Goal: Task Accomplishment & Management: Use online tool/utility

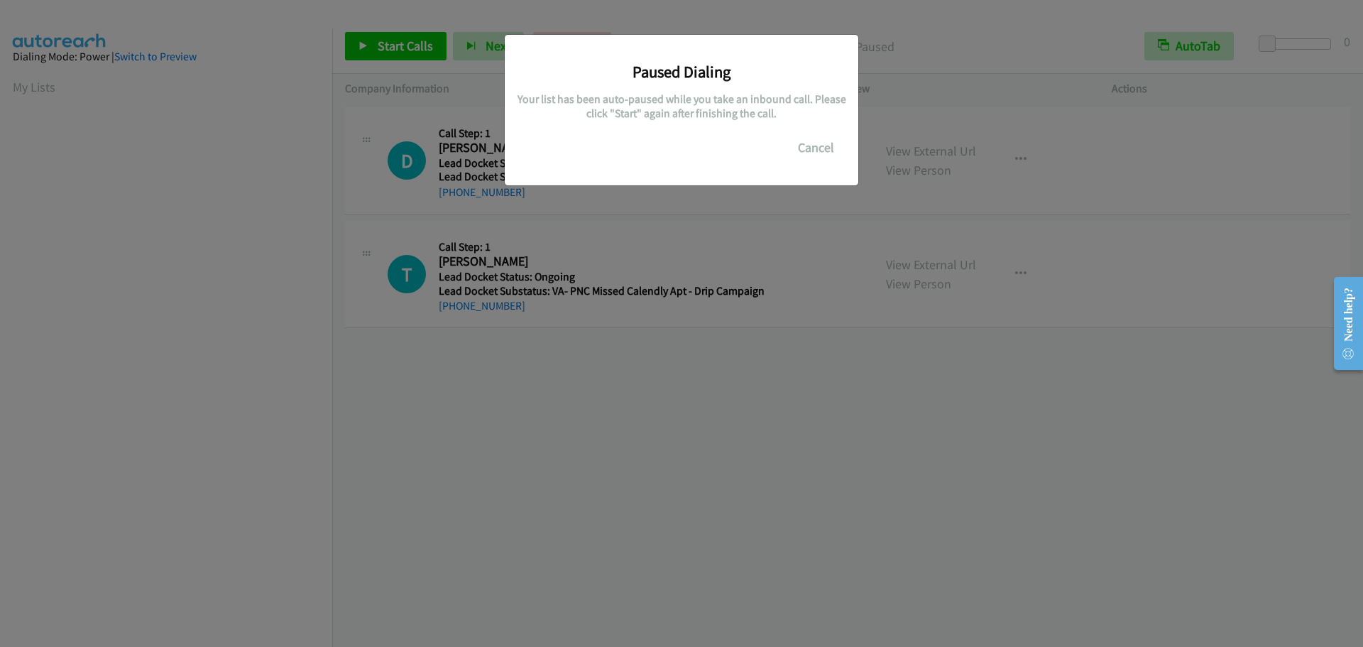
scroll to position [150, 0]
click at [807, 156] on button "Cancel" at bounding box center [816, 147] width 63 height 28
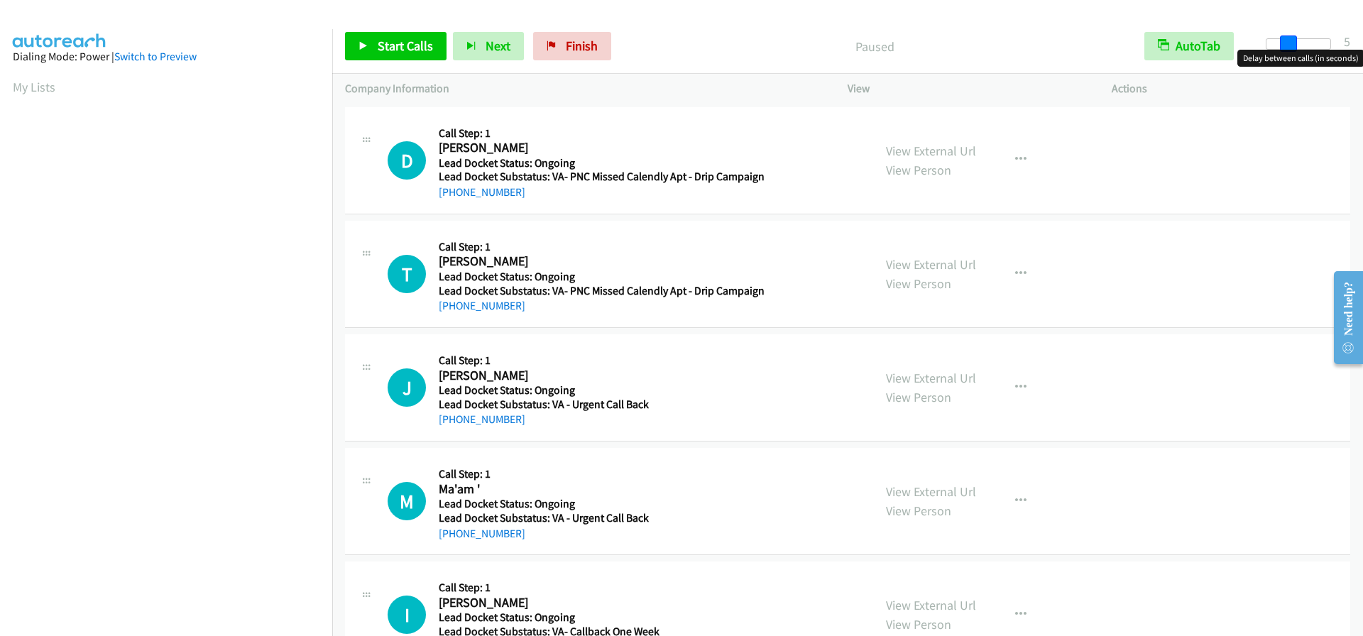
drag, startPoint x: 1262, startPoint y: 45, endPoint x: 1284, endPoint y: 43, distance: 22.1
click at [1284, 43] on span at bounding box center [1288, 44] width 17 height 17
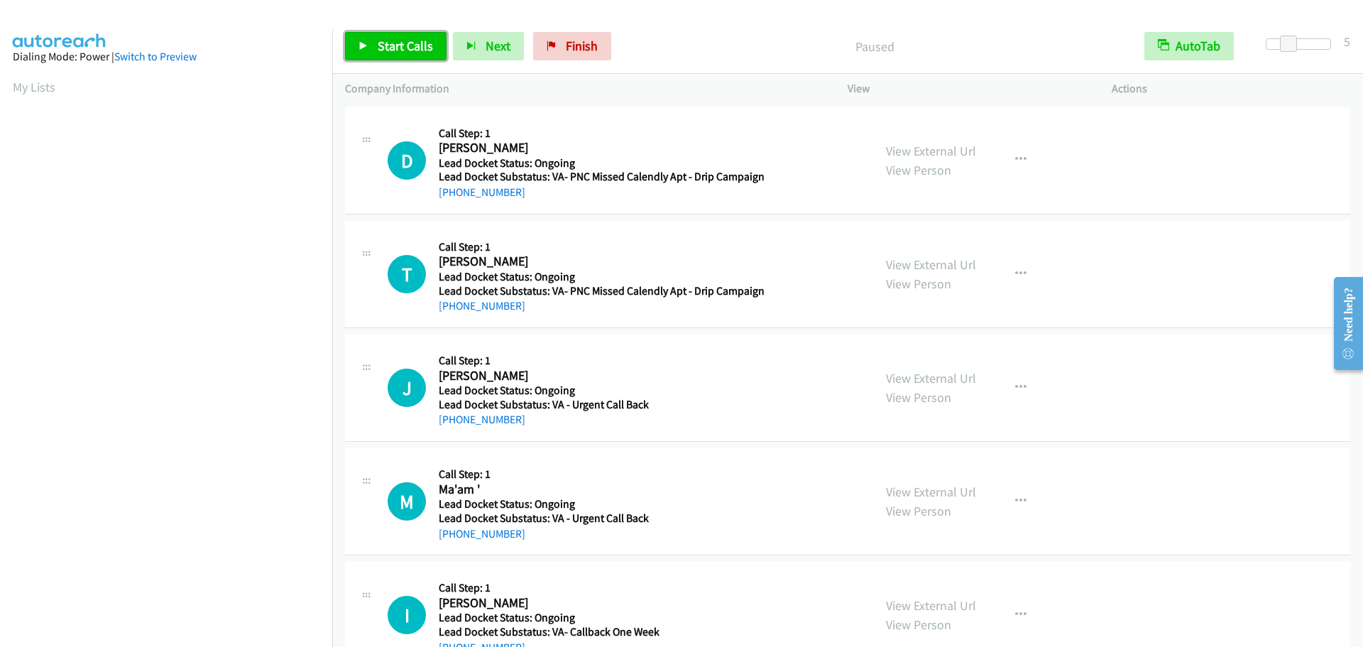
click at [389, 43] on span "Start Calls" at bounding box center [405, 46] width 55 height 16
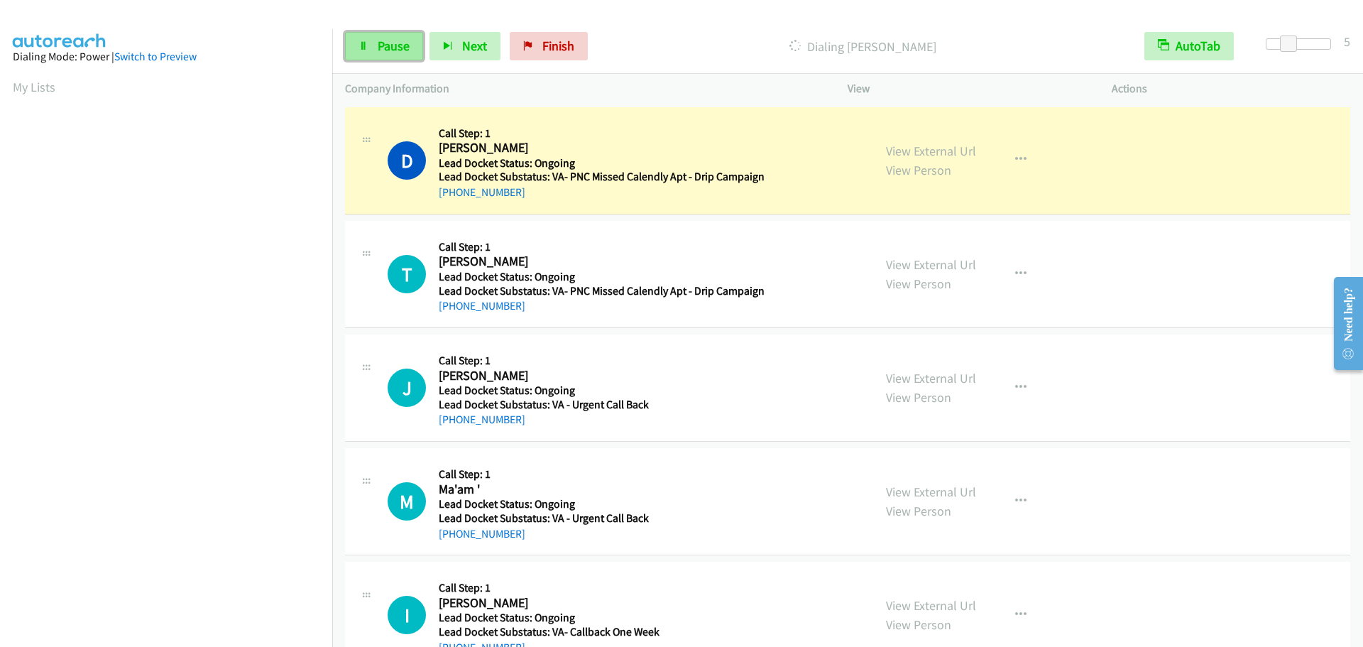
click at [390, 46] on span "Pause" at bounding box center [394, 46] width 32 height 16
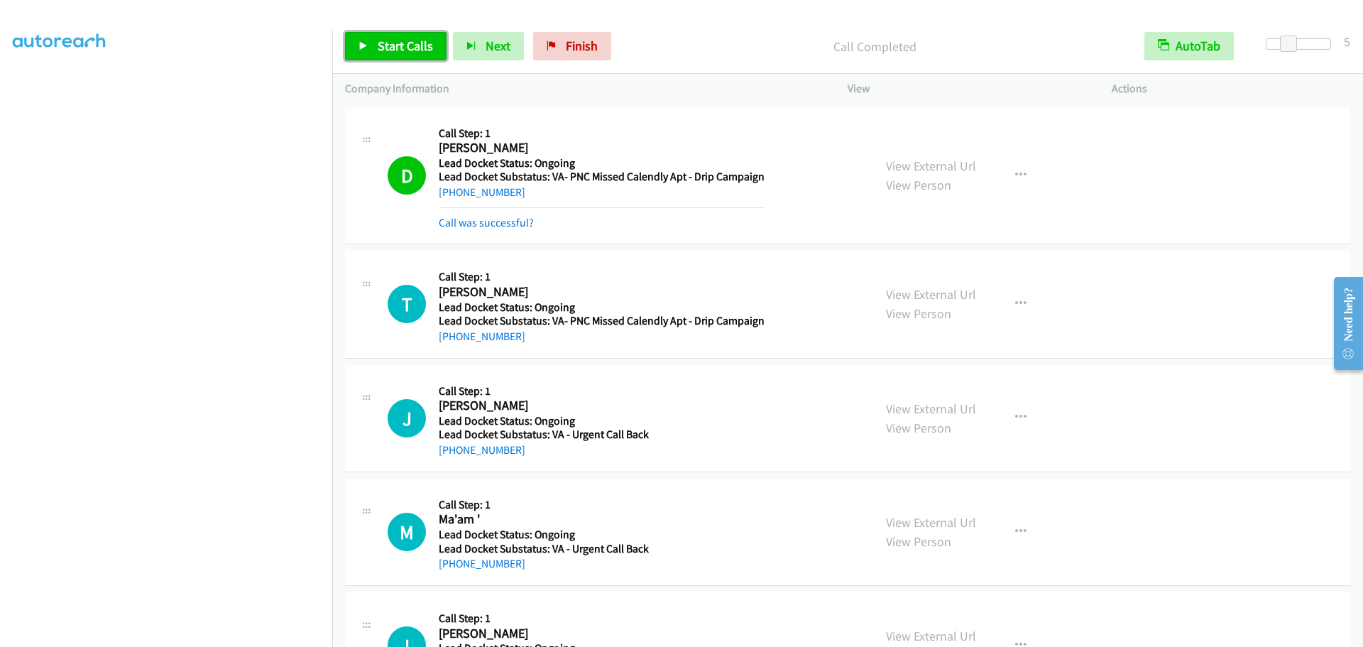
click at [391, 50] on span "Start Calls" at bounding box center [405, 46] width 55 height 16
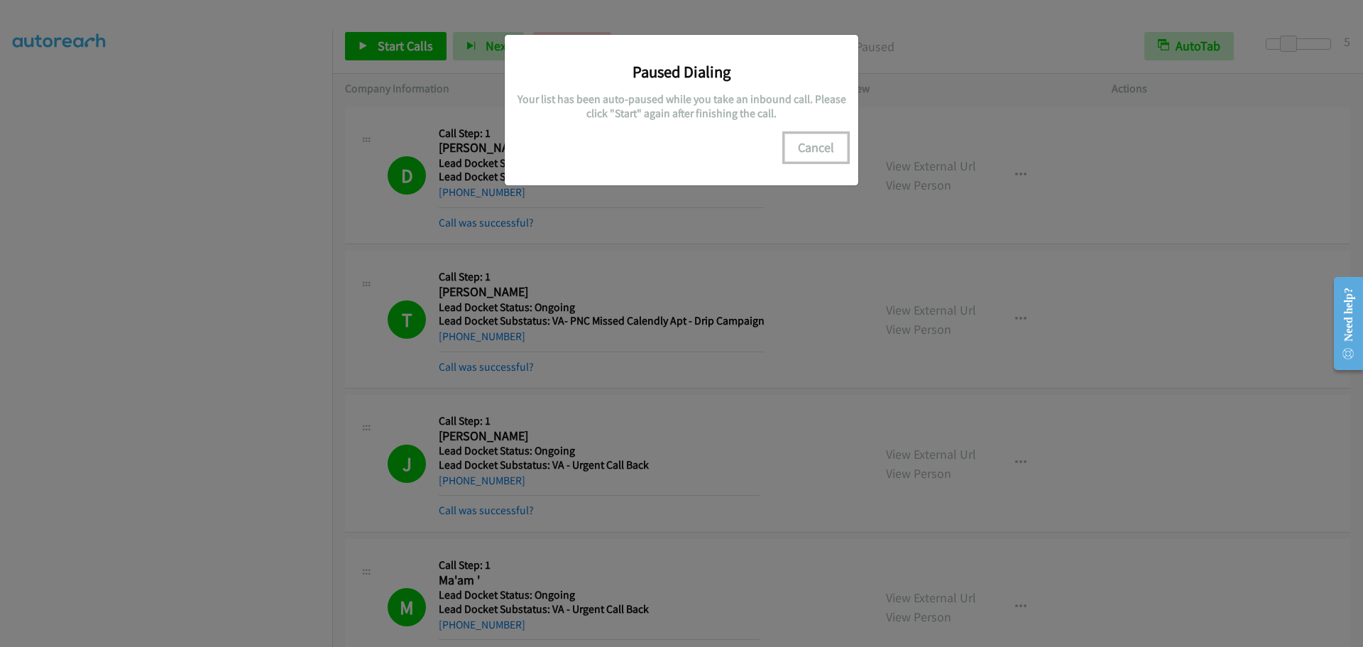
click at [820, 152] on button "Cancel" at bounding box center [816, 147] width 63 height 28
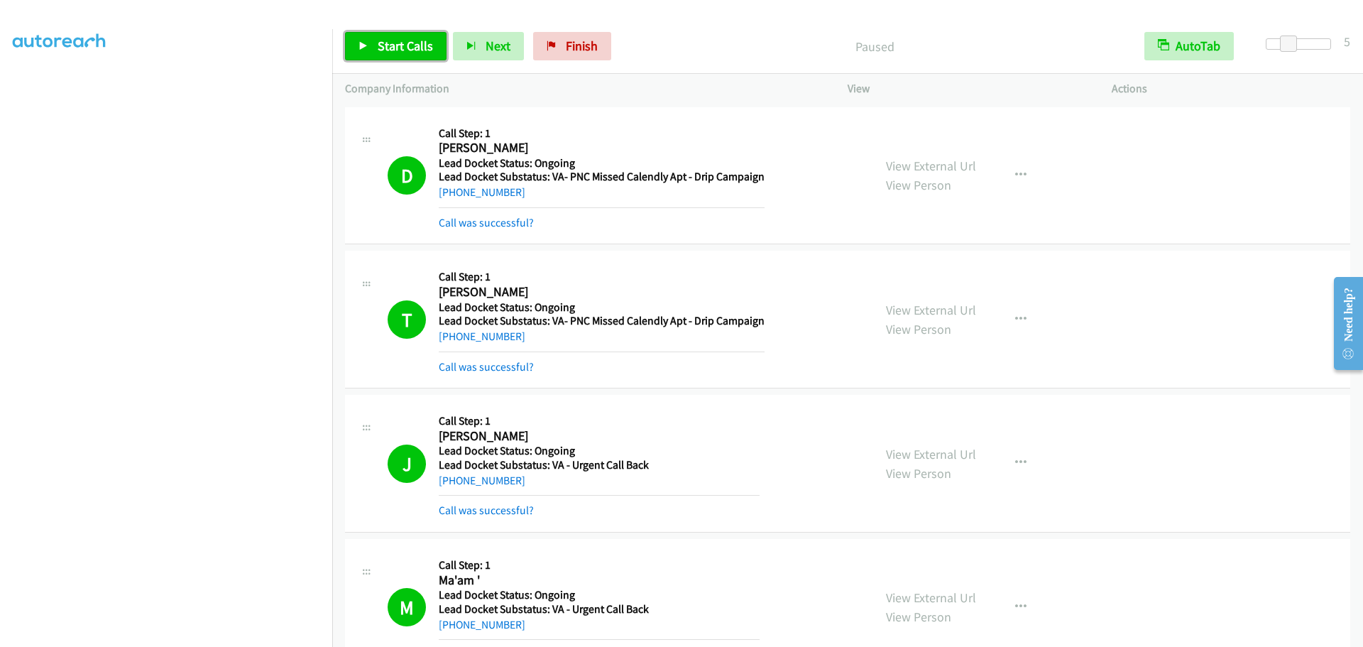
click at [418, 57] on link "Start Calls" at bounding box center [396, 46] width 102 height 28
click at [396, 48] on span "Pause" at bounding box center [394, 46] width 32 height 16
click at [418, 53] on span "Start Calls" at bounding box center [405, 46] width 55 height 16
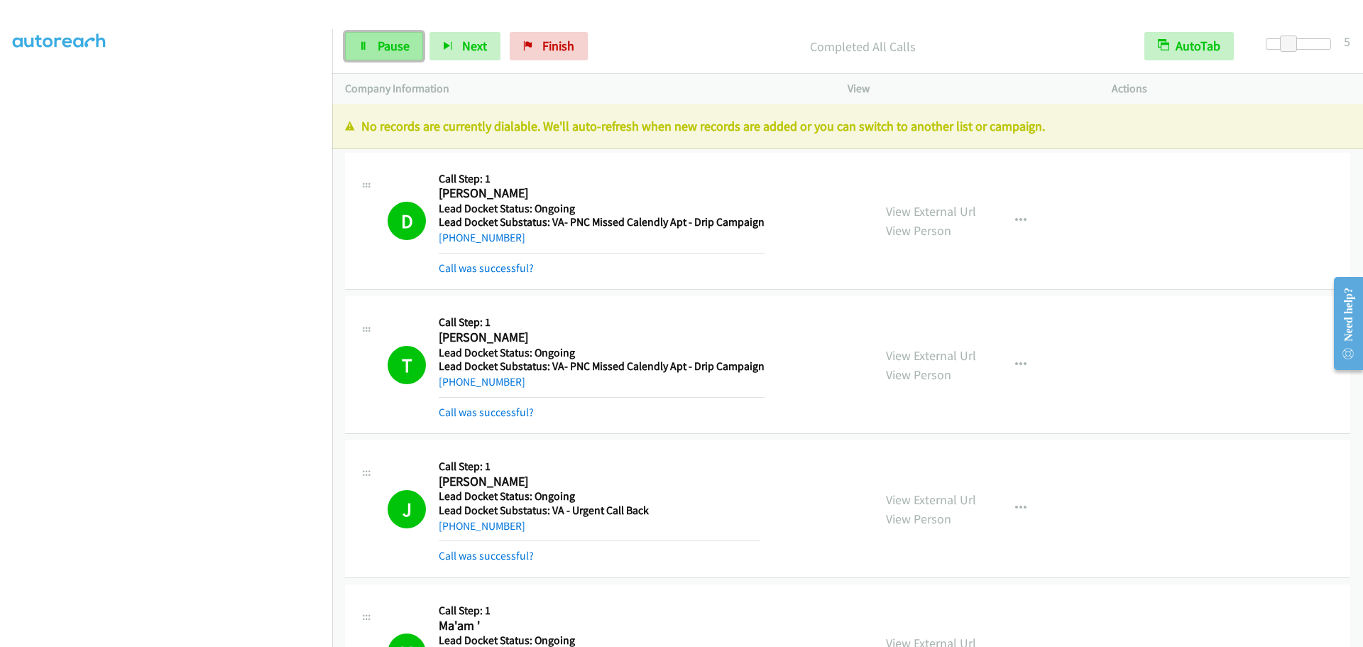
click at [369, 41] on link "Pause" at bounding box center [384, 46] width 78 height 28
click at [369, 41] on link "Start Calls" at bounding box center [396, 46] width 102 height 28
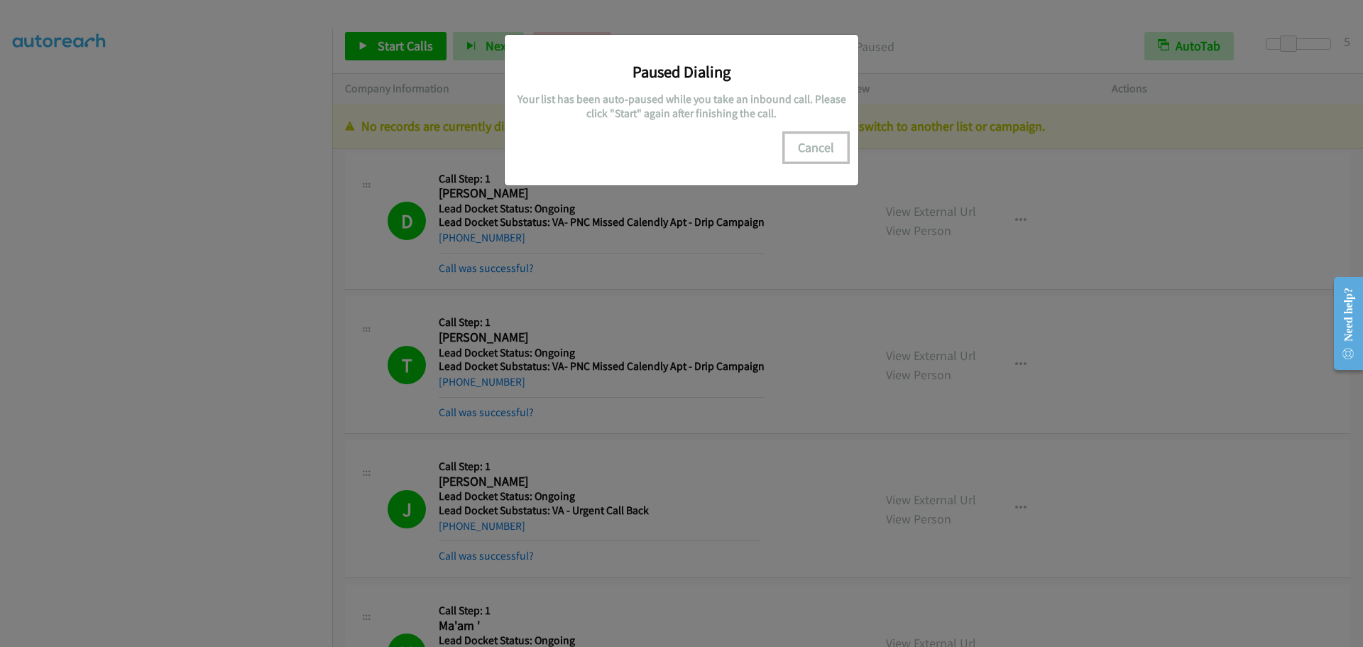
click at [822, 144] on button "Cancel" at bounding box center [816, 147] width 63 height 28
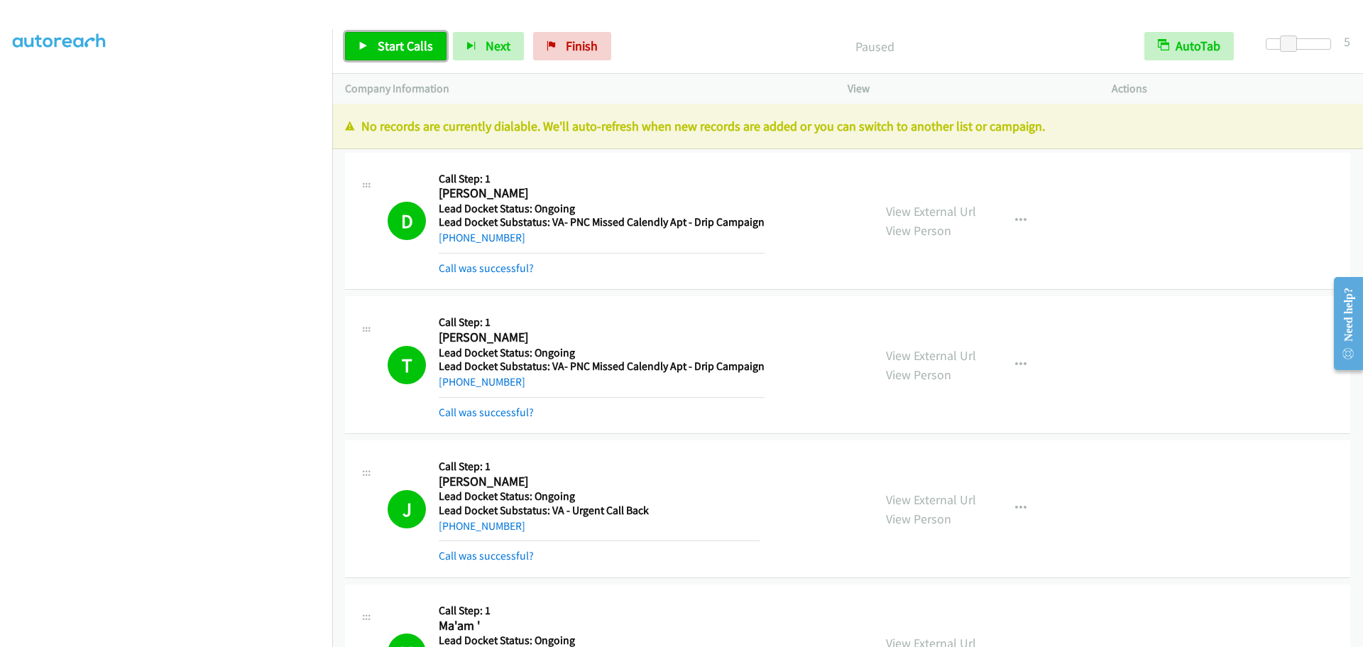
click at [413, 44] on span "Start Calls" at bounding box center [405, 46] width 55 height 16
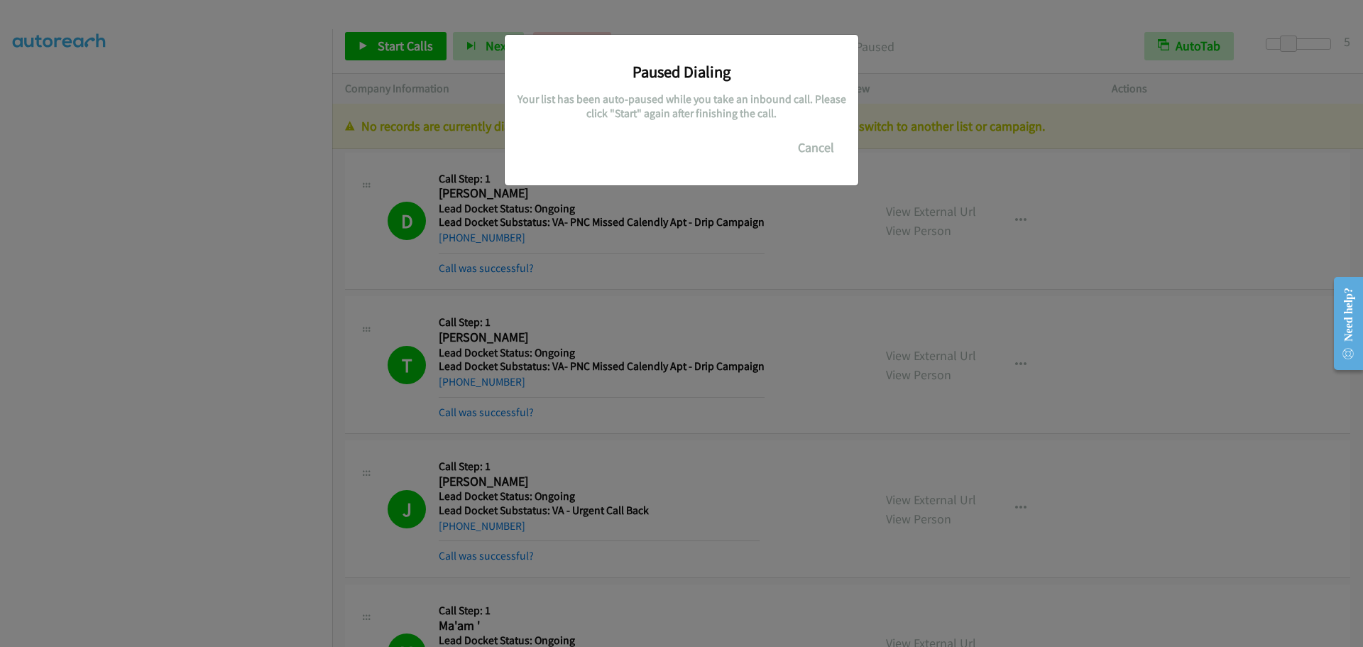
drag, startPoint x: 1047, startPoint y: 625, endPoint x: 1023, endPoint y: 618, distance: 24.3
click at [1047, 625] on div "Paused Dialing Your list has been auto-paused while you take an inbound call. P…" at bounding box center [681, 330] width 1363 height 634
click at [818, 149] on button "Cancel" at bounding box center [816, 147] width 63 height 28
click at [818, 152] on button "Cancel" at bounding box center [816, 147] width 63 height 28
click at [826, 146] on button "Cancel" at bounding box center [816, 147] width 63 height 28
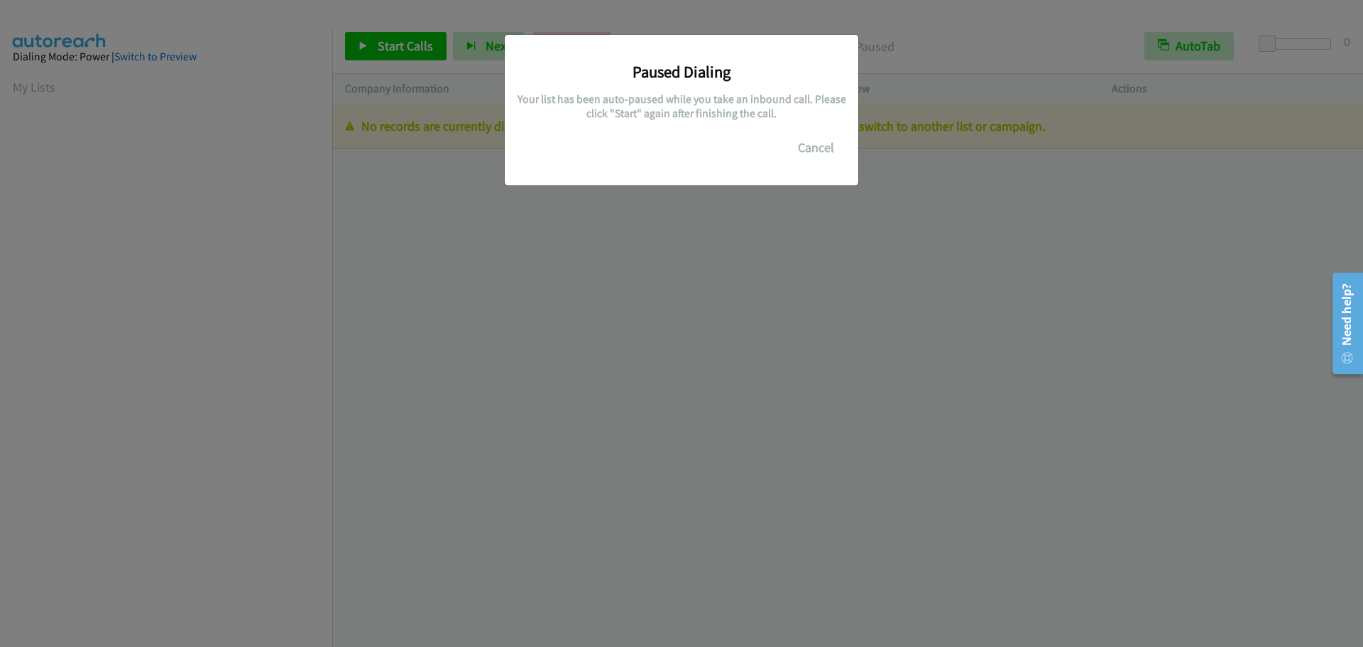
scroll to position [150, 0]
click at [821, 148] on button "Cancel" at bounding box center [816, 147] width 63 height 28
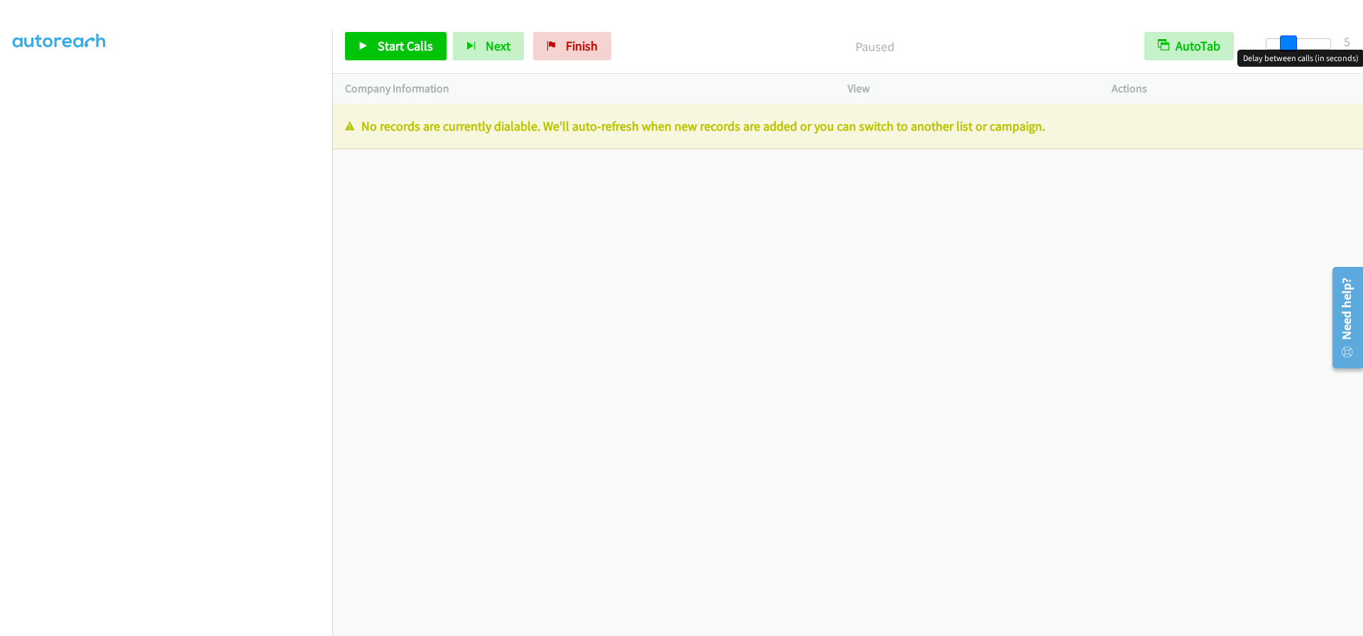
drag, startPoint x: 1270, startPoint y: 45, endPoint x: 1290, endPoint y: 43, distance: 20.0
click at [1290, 43] on span at bounding box center [1288, 44] width 17 height 17
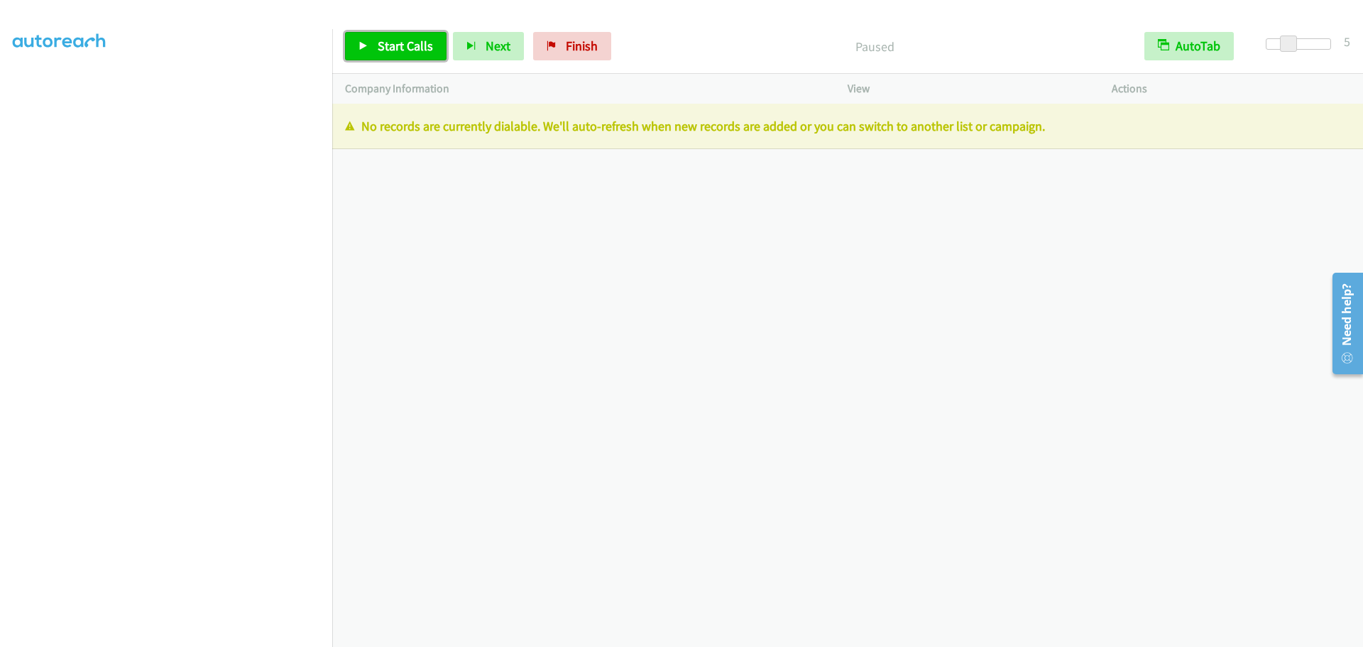
click at [420, 38] on span "Start Calls" at bounding box center [405, 46] width 55 height 16
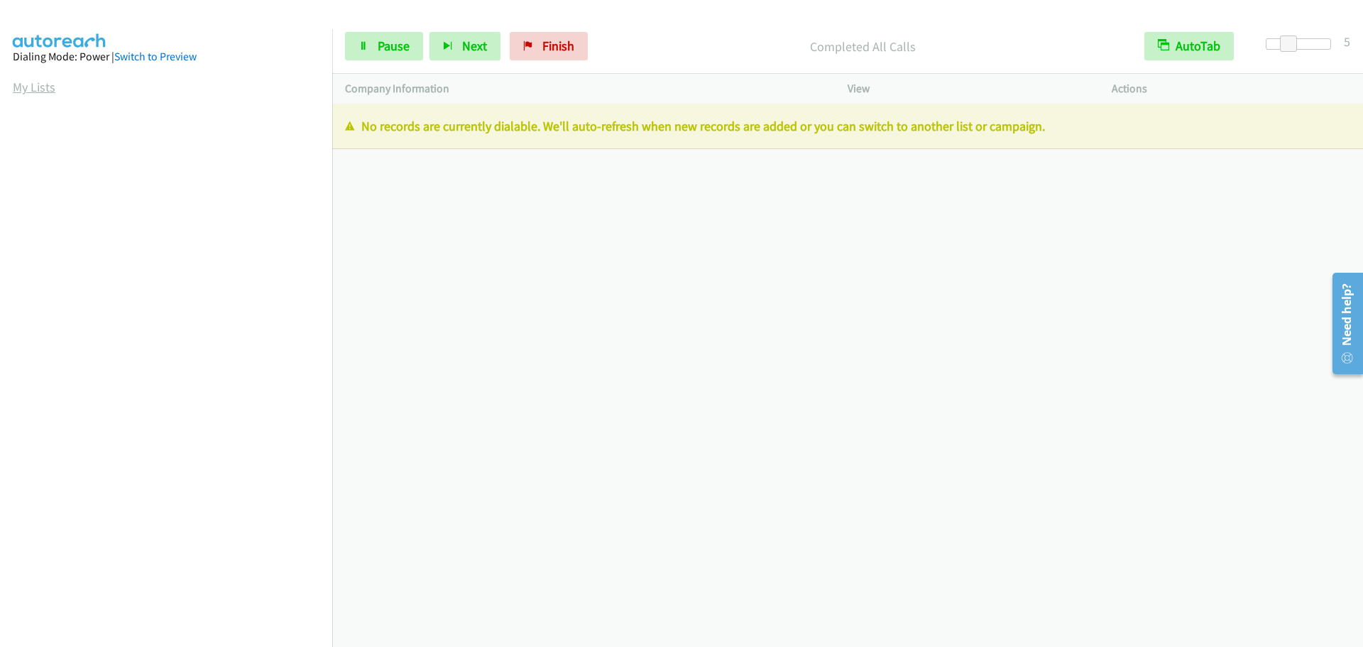
click at [30, 85] on link "My Lists" at bounding box center [34, 87] width 43 height 16
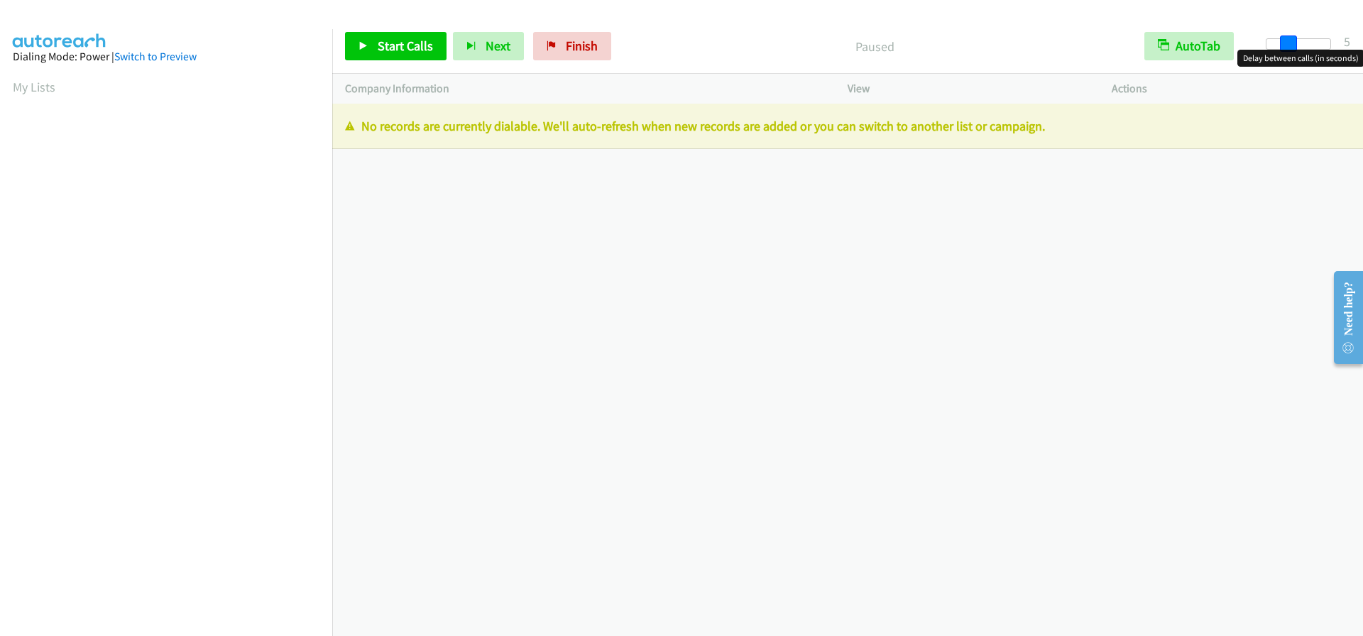
drag, startPoint x: 1276, startPoint y: 45, endPoint x: 1287, endPoint y: 60, distance: 17.8
click at [1287, 60] on body "Start Calls Pause Next Finish Paused AutoTab AutoTab 5 Company Information Info…" at bounding box center [681, 33] width 1363 height 67
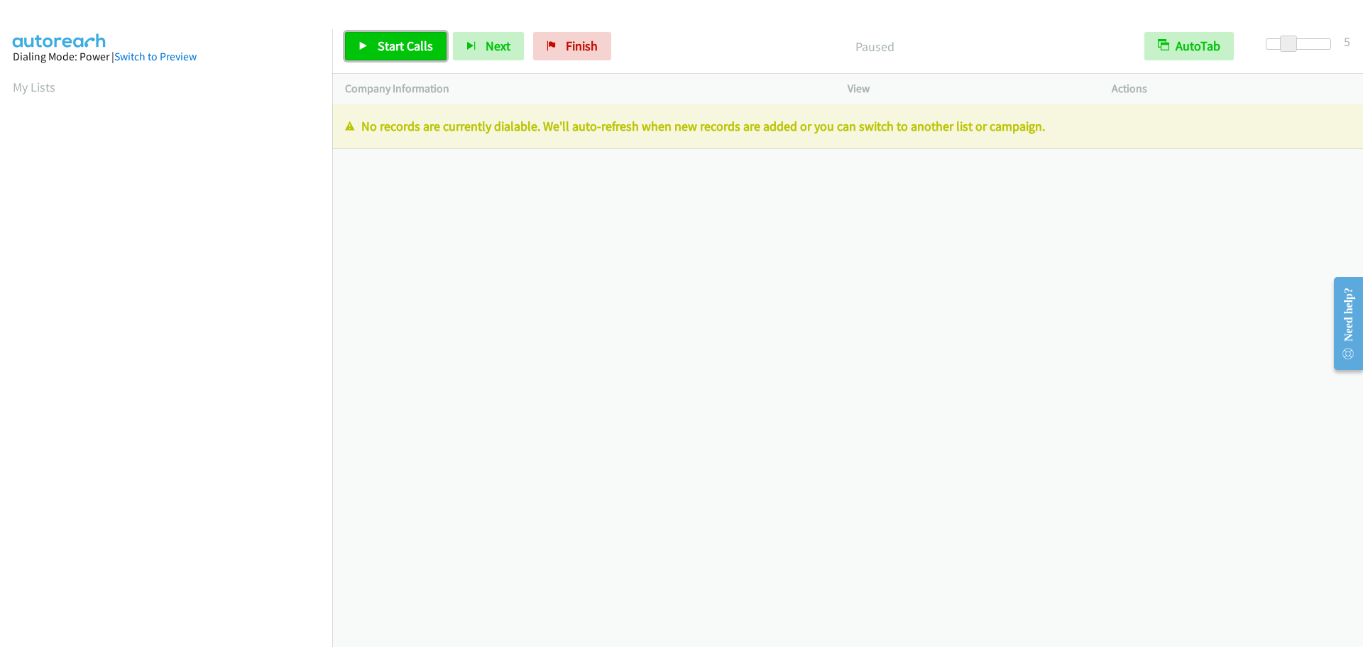
click at [412, 43] on span "Start Calls" at bounding box center [405, 46] width 55 height 16
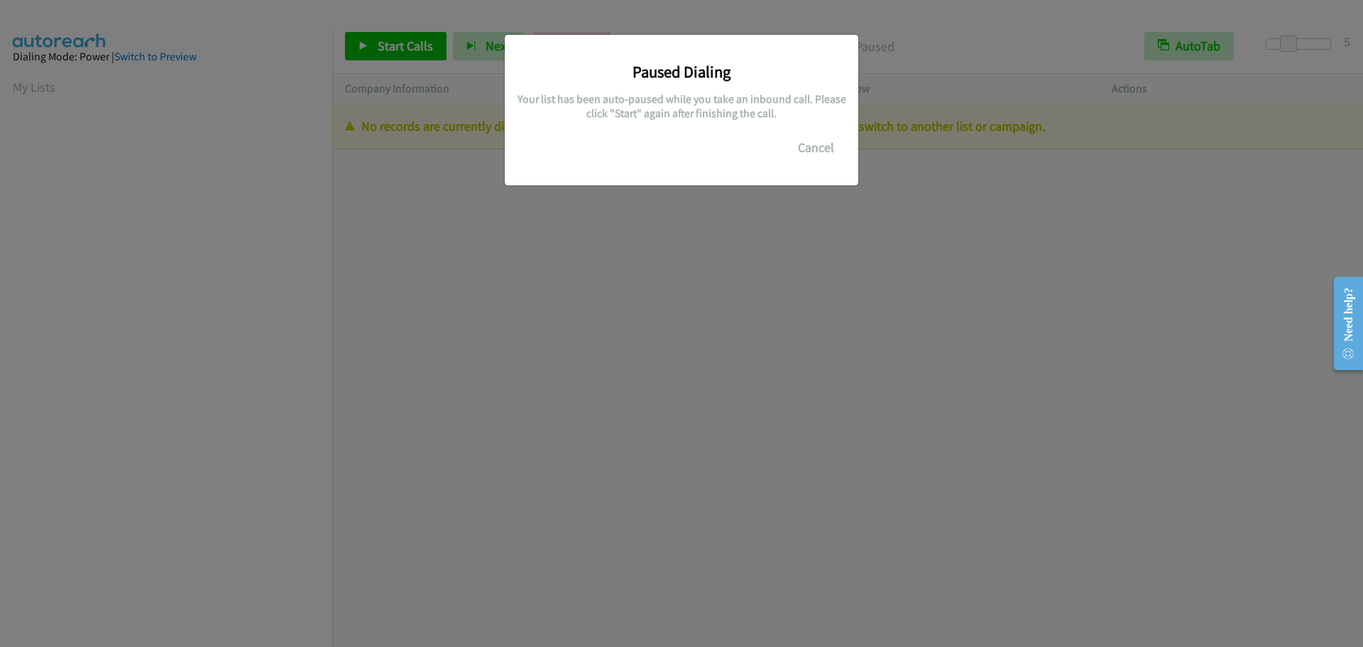
scroll to position [150, 0]
click at [824, 152] on button "Cancel" at bounding box center [816, 147] width 63 height 28
click at [802, 148] on button "Cancel" at bounding box center [816, 147] width 63 height 28
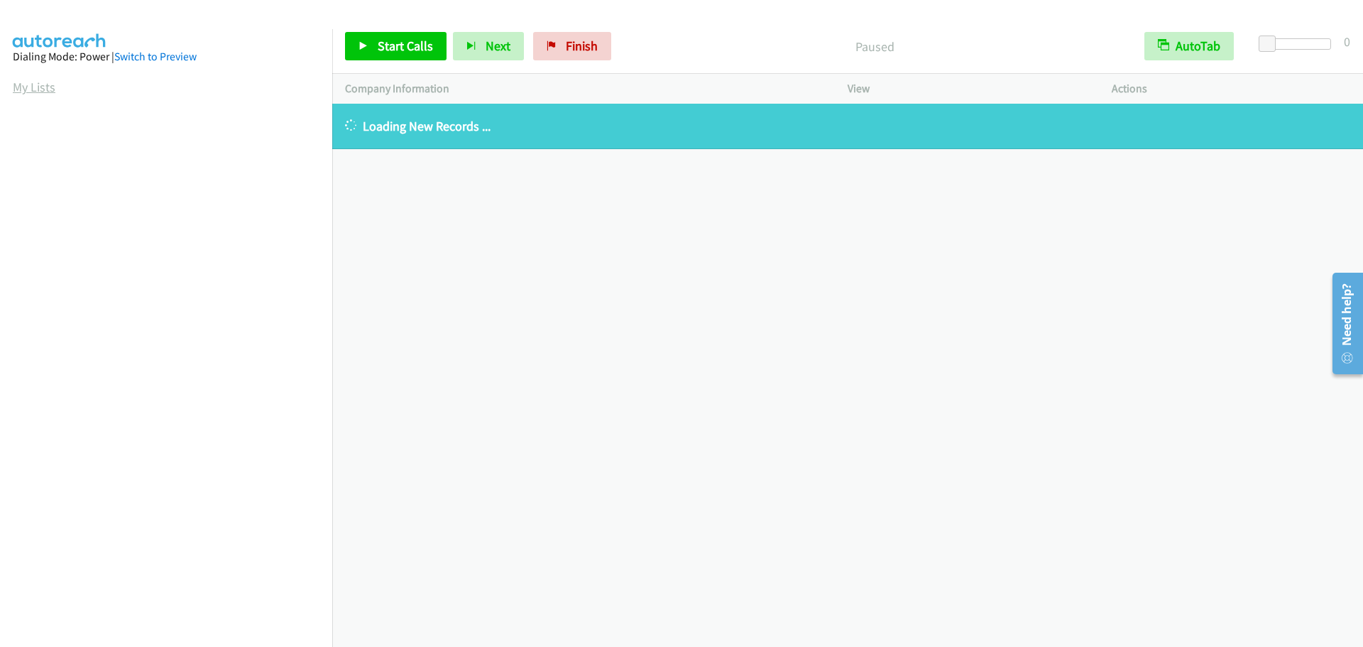
click at [45, 85] on link "My Lists" at bounding box center [34, 87] width 43 height 16
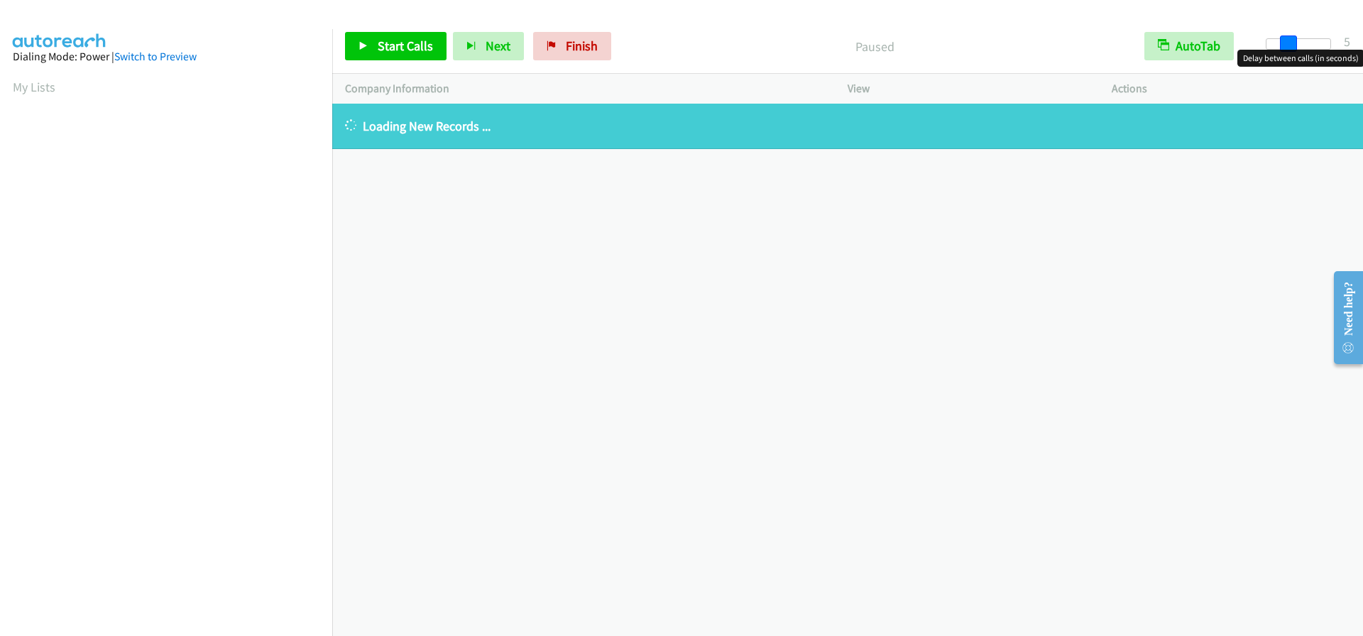
drag, startPoint x: 1267, startPoint y: 42, endPoint x: 1287, endPoint y: 39, distance: 20.1
click at [1287, 39] on span at bounding box center [1288, 44] width 17 height 17
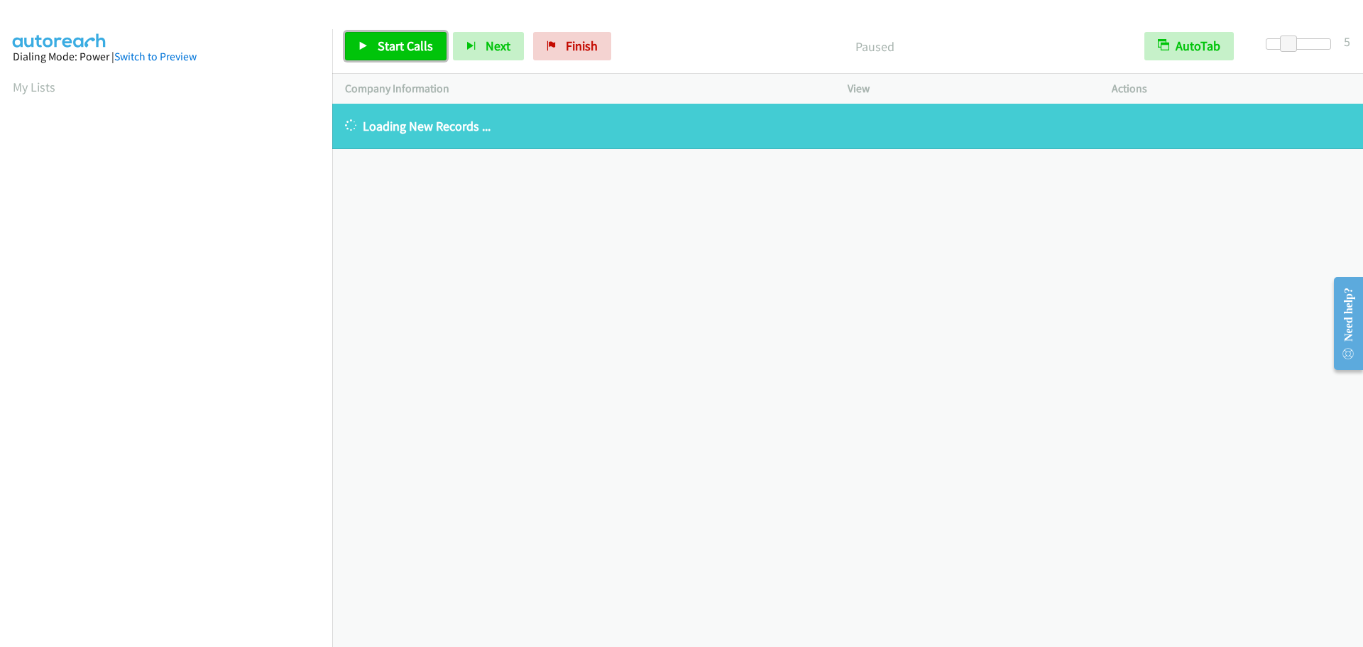
click at [410, 48] on span "Start Calls" at bounding box center [405, 46] width 55 height 16
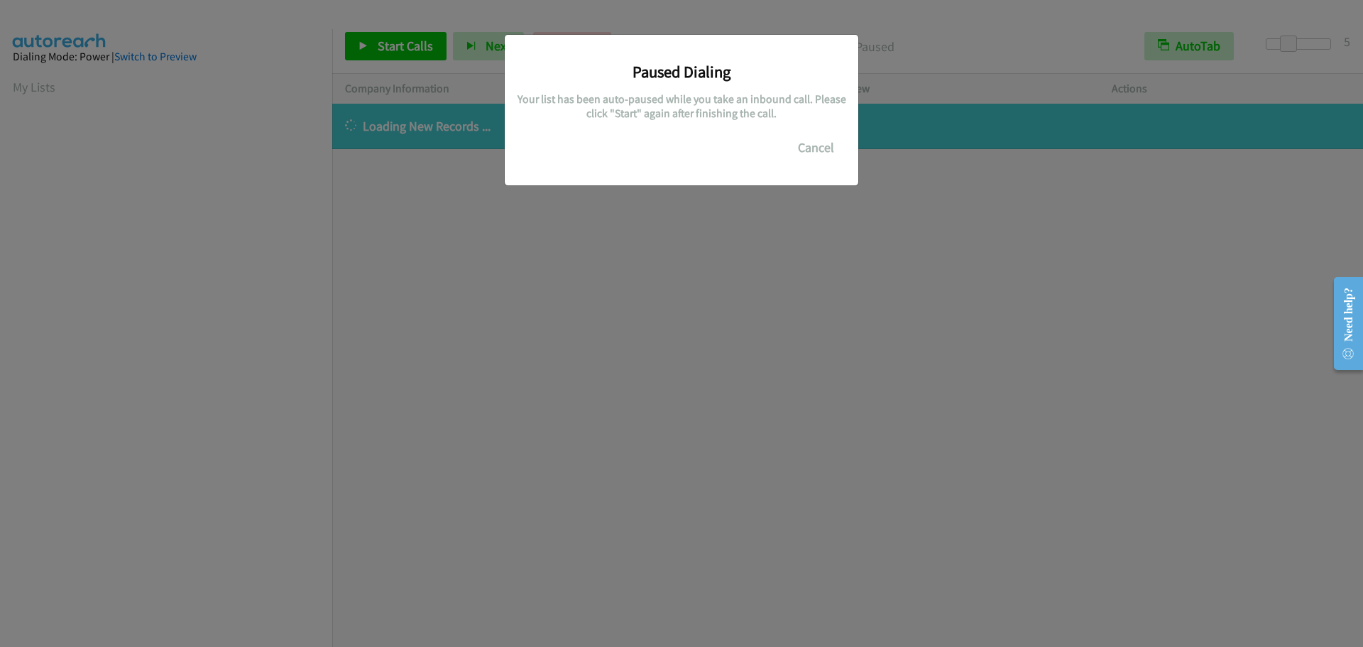
scroll to position [150, 0]
click at [810, 143] on button "Cancel" at bounding box center [816, 147] width 63 height 28
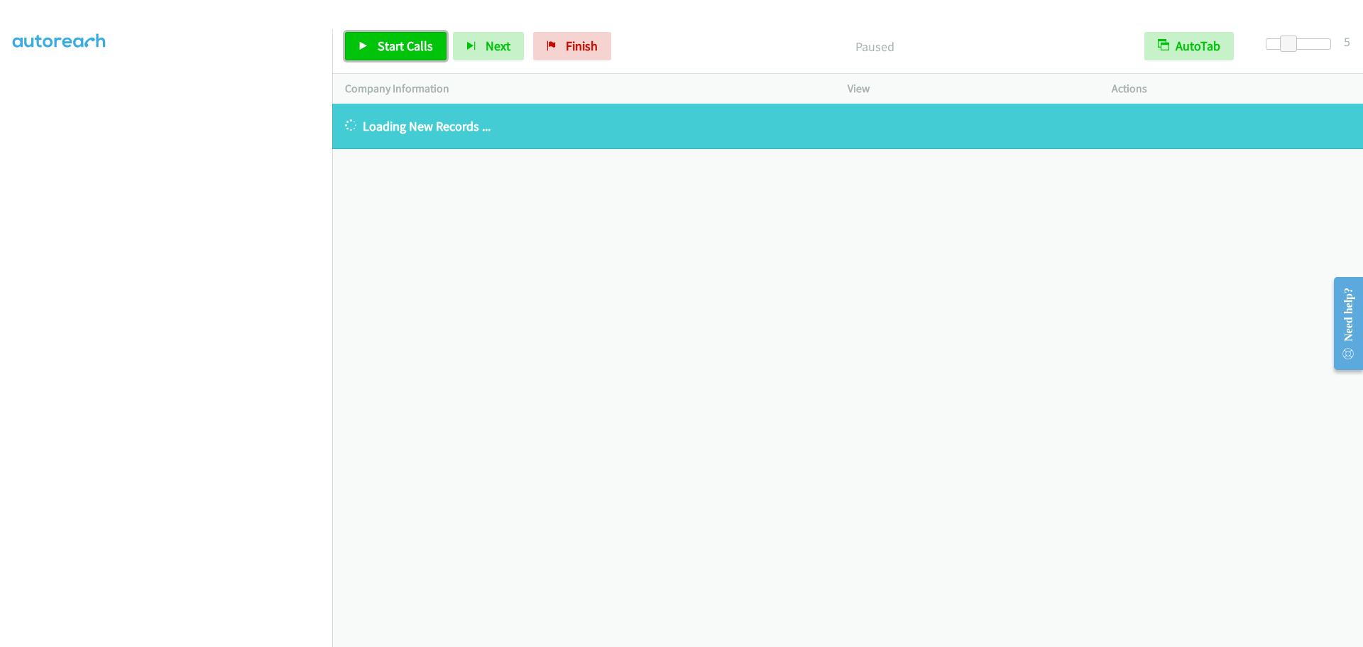
click at [409, 45] on span "Start Calls" at bounding box center [405, 46] width 55 height 16
click at [374, 48] on link "Pause" at bounding box center [384, 46] width 78 height 28
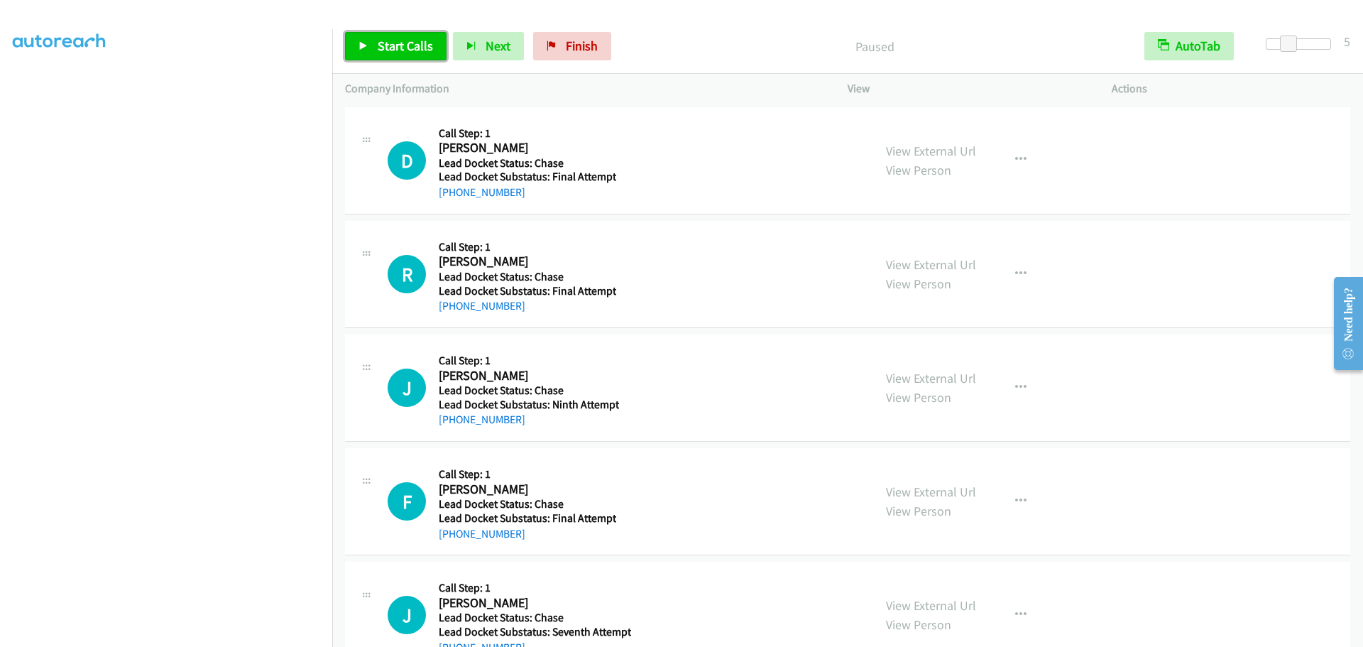
click at [380, 44] on span "Start Calls" at bounding box center [405, 46] width 55 height 16
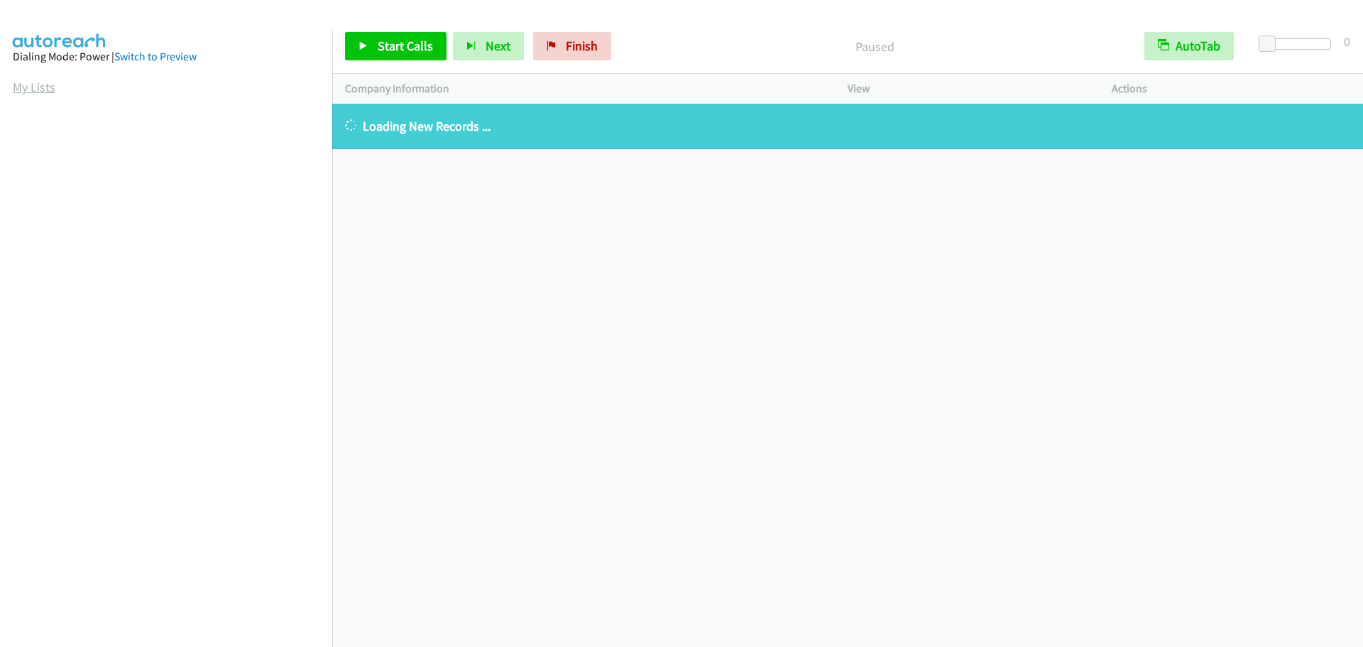
click at [50, 85] on link "My Lists" at bounding box center [34, 87] width 43 height 16
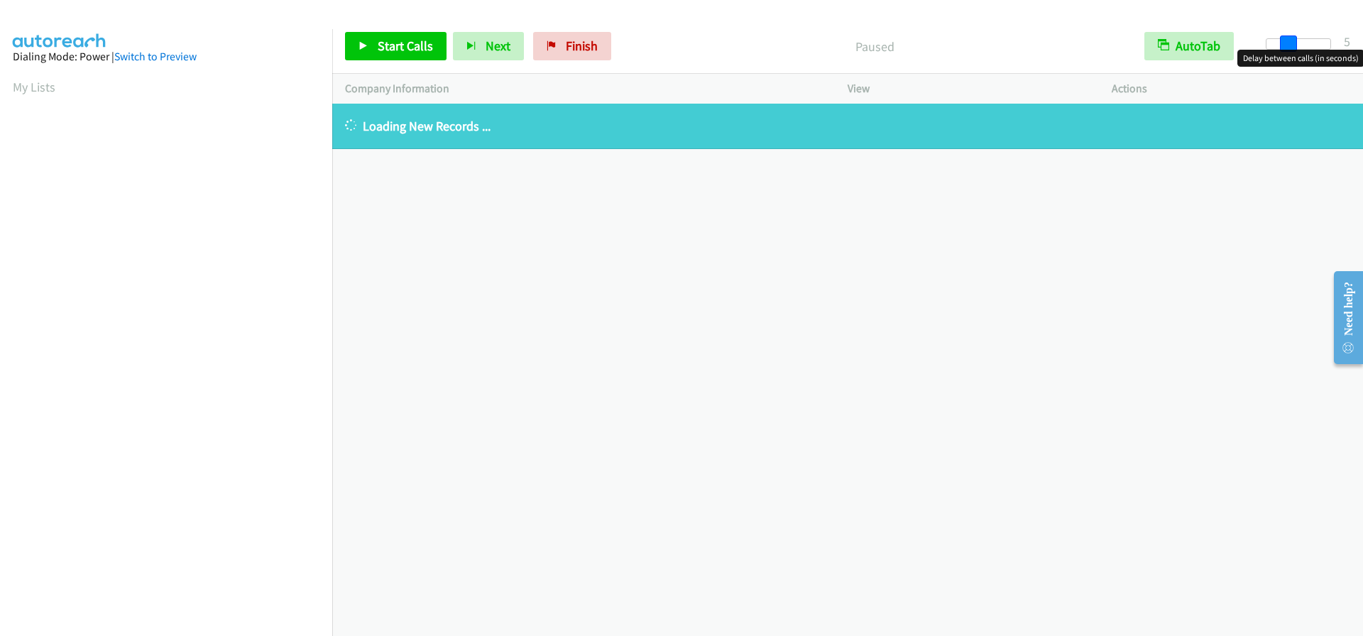
drag, startPoint x: 1272, startPoint y: 45, endPoint x: 1293, endPoint y: 49, distance: 20.9
click at [1293, 49] on span at bounding box center [1288, 44] width 17 height 17
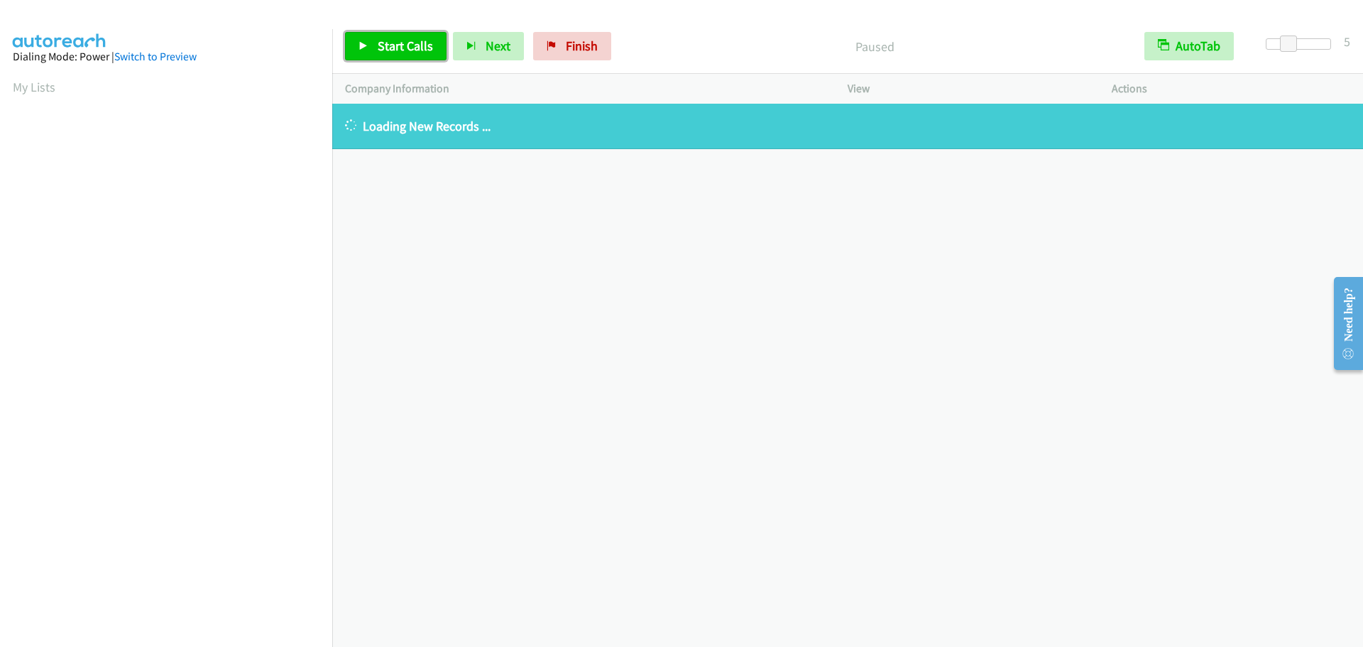
click at [402, 50] on span "Start Calls" at bounding box center [405, 46] width 55 height 16
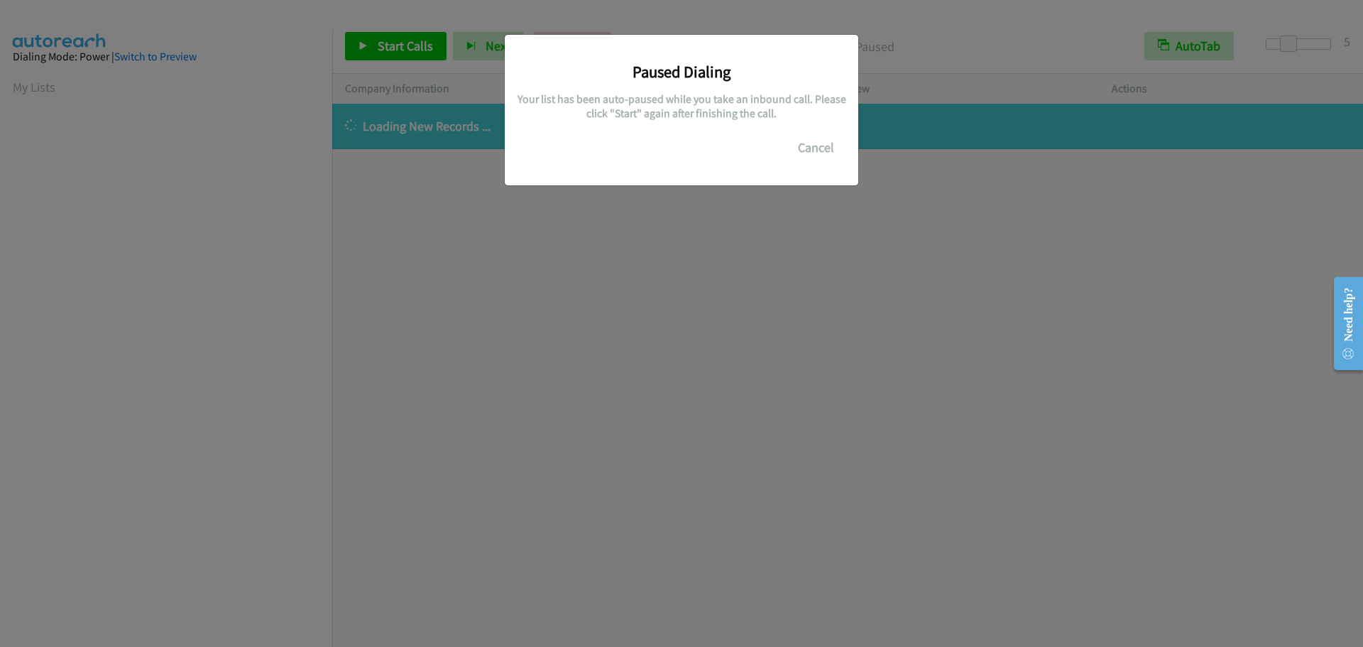
scroll to position [150, 0]
click at [824, 141] on button "Cancel" at bounding box center [816, 147] width 63 height 28
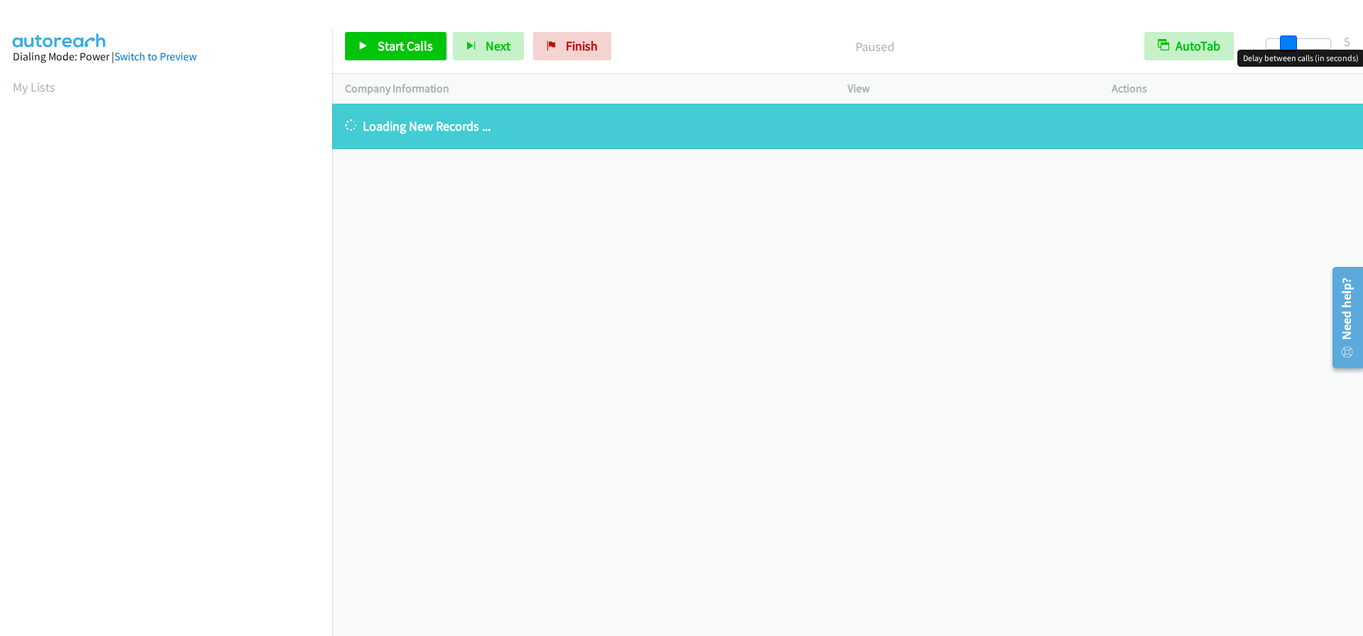
drag, startPoint x: 1266, startPoint y: 47, endPoint x: 1285, endPoint y: 48, distance: 19.2
click at [1285, 48] on span at bounding box center [1288, 44] width 17 height 17
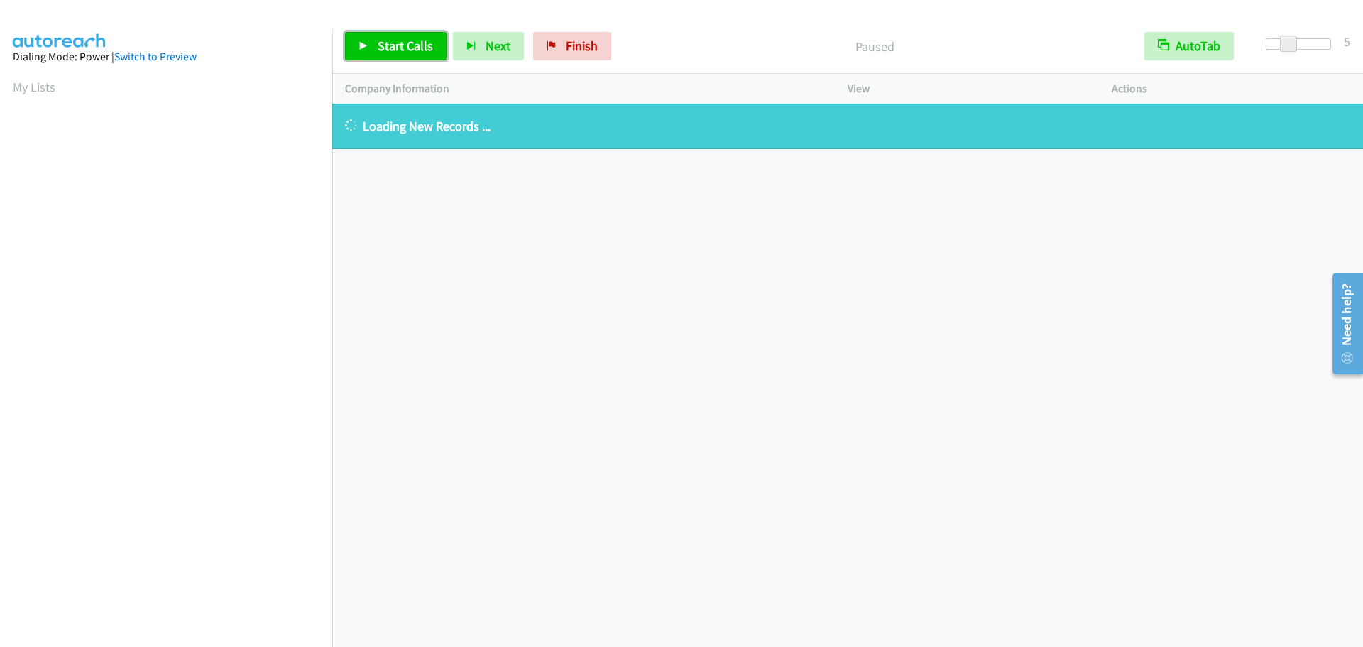
click at [383, 48] on span "Start Calls" at bounding box center [405, 46] width 55 height 16
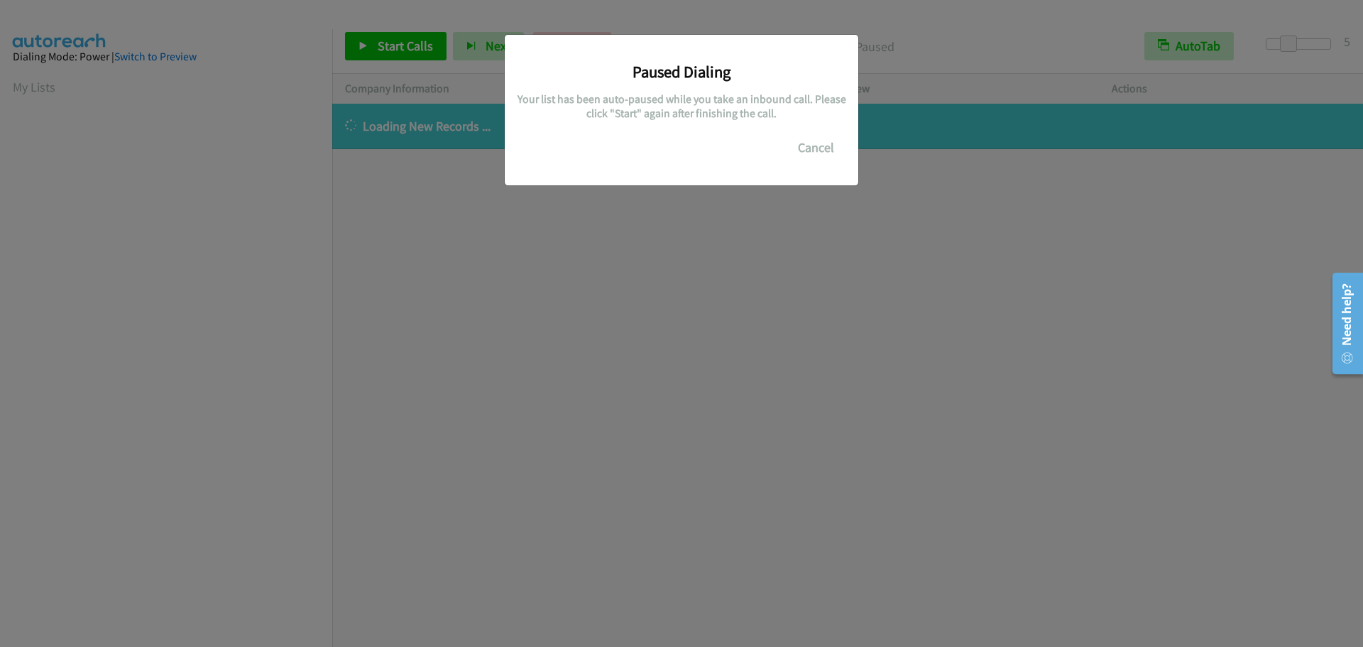
scroll to position [150, 0]
click at [810, 148] on button "Cancel" at bounding box center [816, 147] width 63 height 28
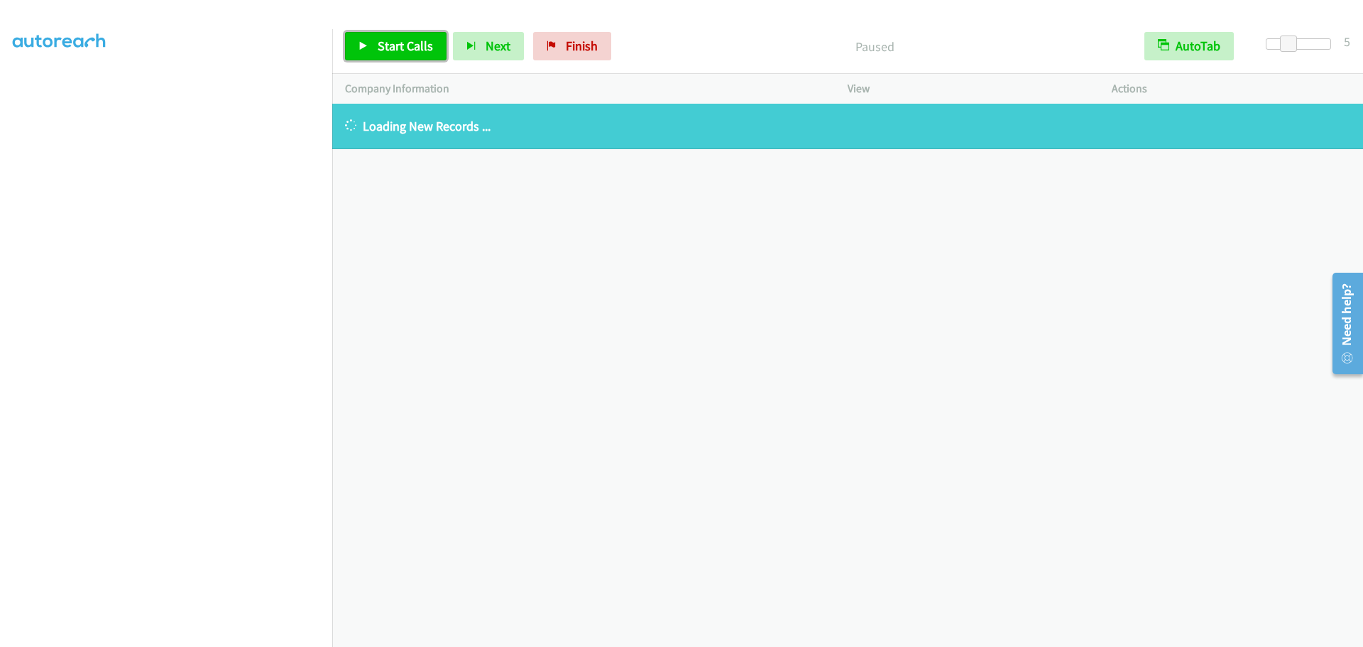
click at [411, 46] on span "Start Calls" at bounding box center [405, 46] width 55 height 16
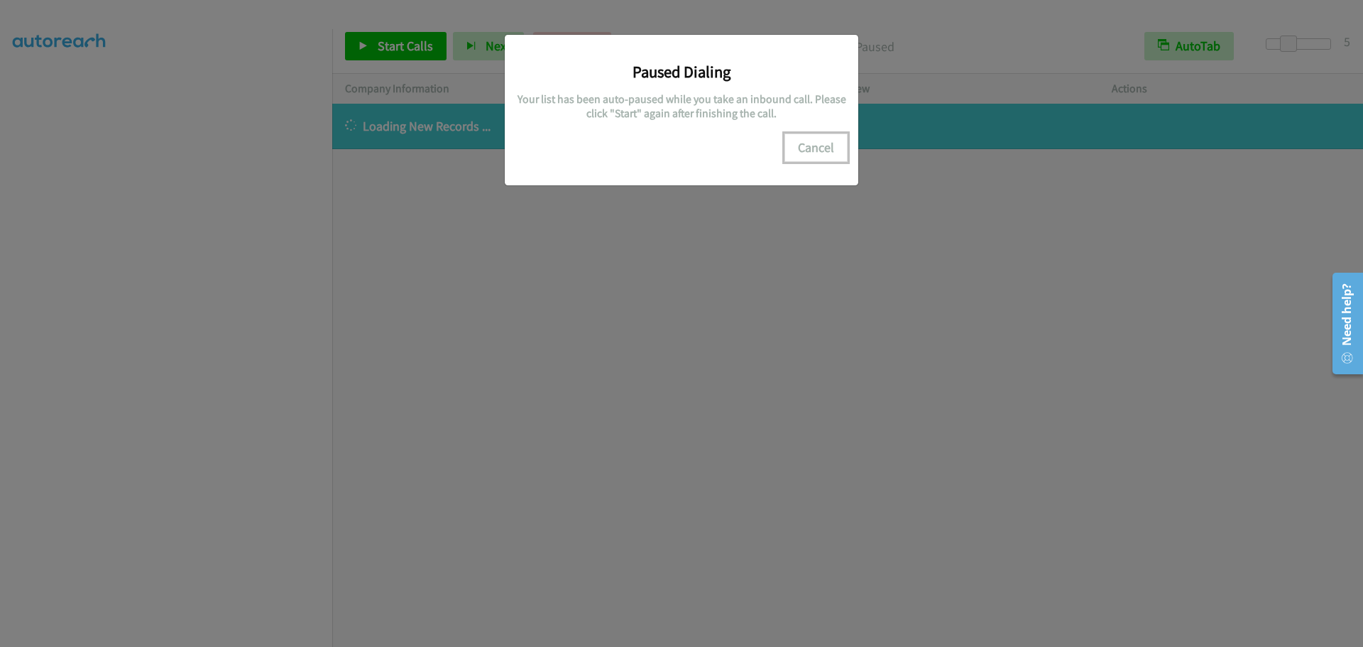
click at [821, 149] on button "Cancel" at bounding box center [816, 147] width 63 height 28
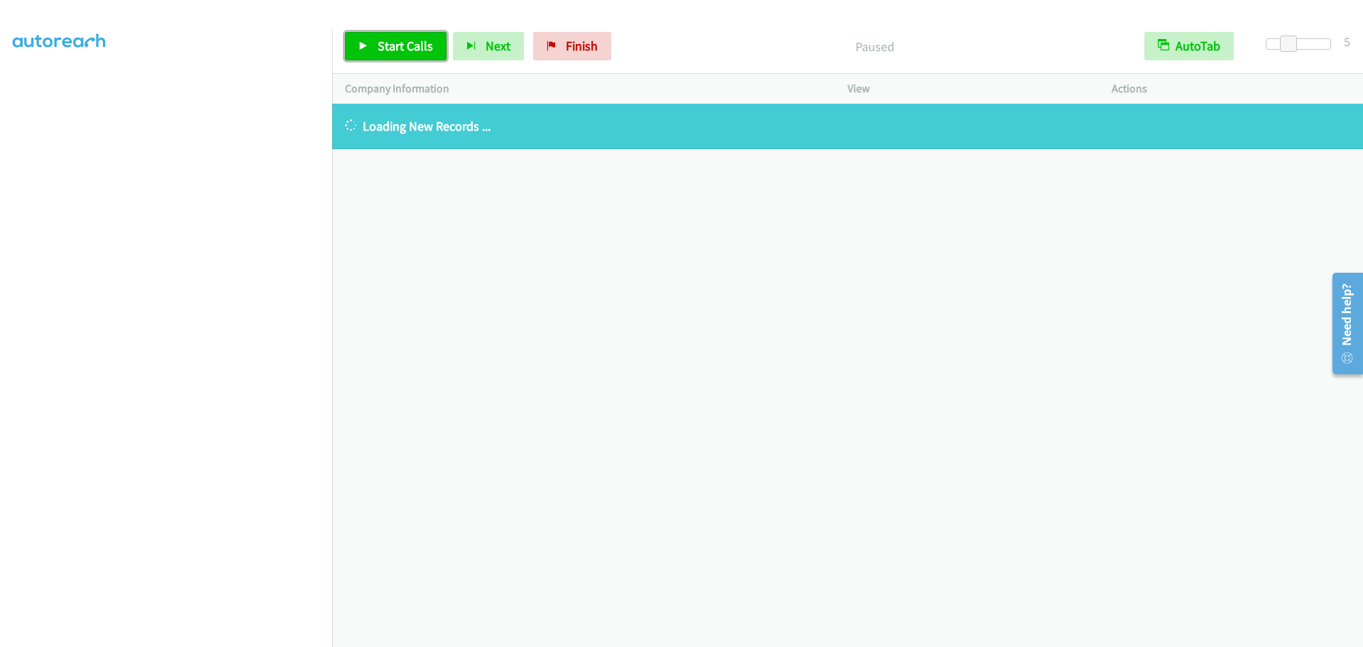
click at [393, 40] on span "Start Calls" at bounding box center [405, 46] width 55 height 16
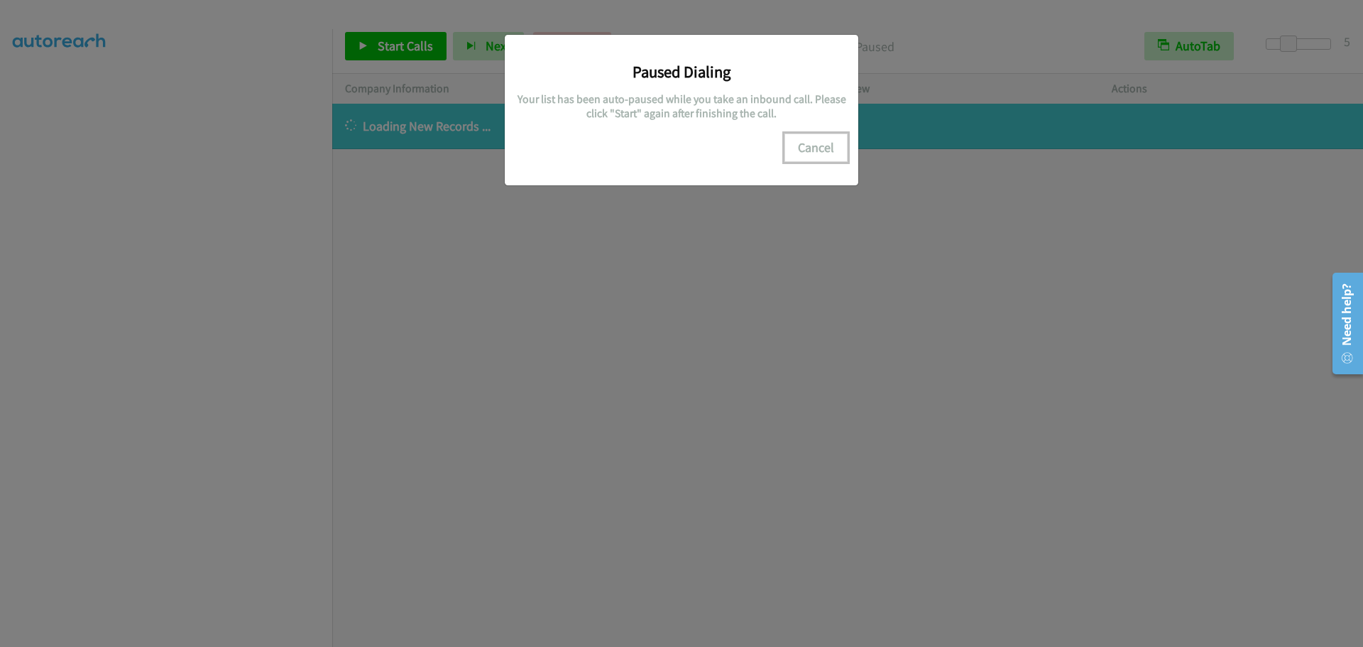
click at [817, 147] on button "Cancel" at bounding box center [816, 147] width 63 height 28
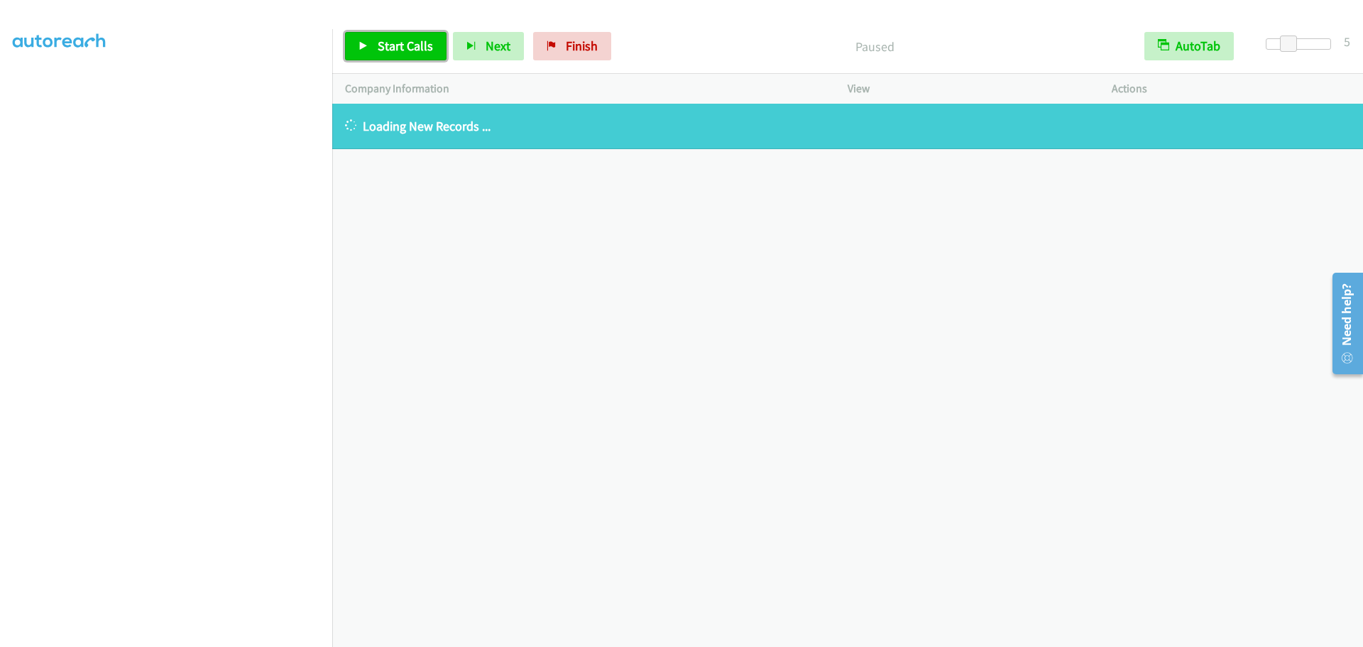
click at [413, 44] on span "Start Calls" at bounding box center [405, 46] width 55 height 16
